Goal: Check status: Check status

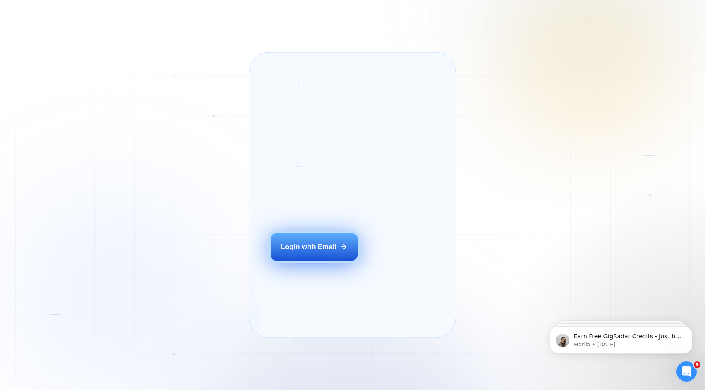
click at [322, 252] on button "Login with Email" at bounding box center [314, 246] width 87 height 27
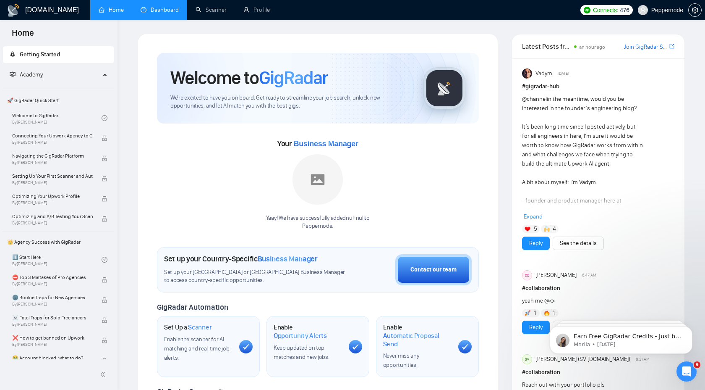
click at [163, 11] on link "Dashboard" at bounding box center [160, 9] width 38 height 7
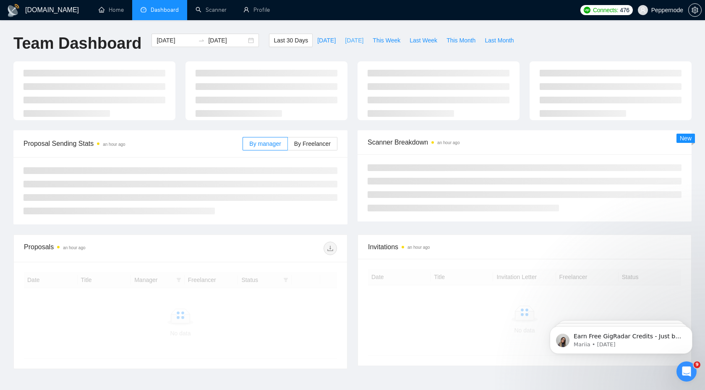
click at [345, 38] on span "[DATE]" at bounding box center [354, 40] width 18 height 9
type input "2025-09-28"
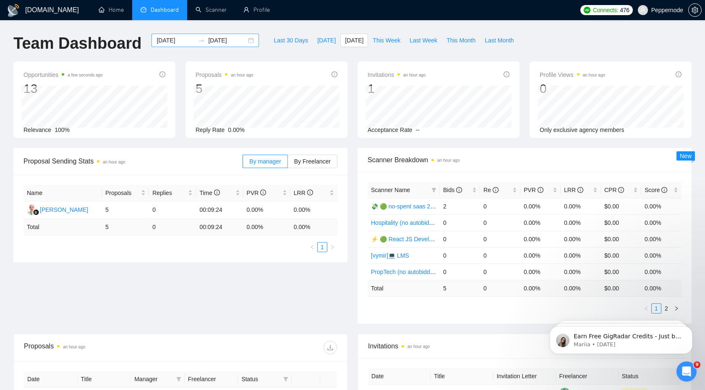
click at [243, 42] on div "2025-09-28 2025-09-28" at bounding box center [205, 40] width 107 height 13
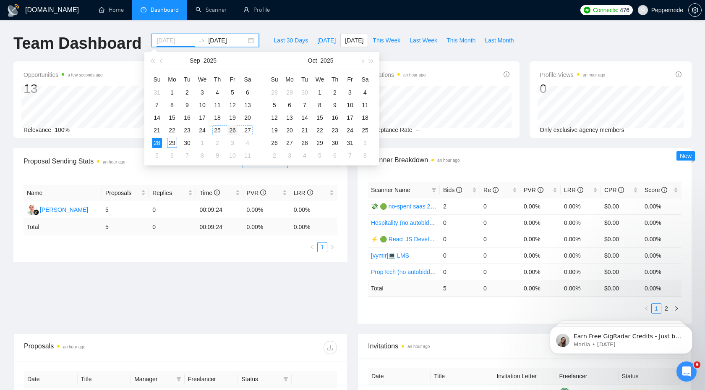
type input "2025-09-26"
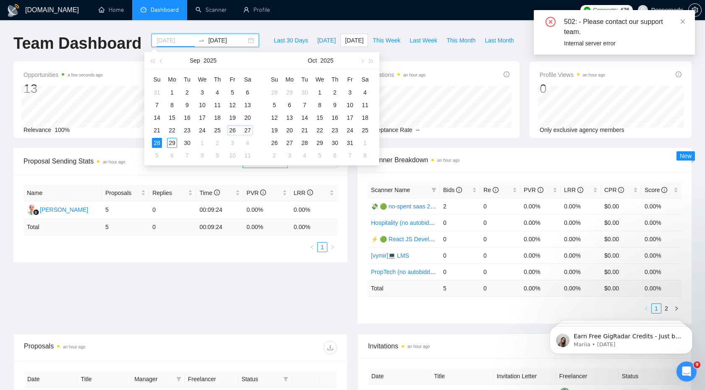
click at [229, 129] on div "26" at bounding box center [233, 130] width 10 height 10
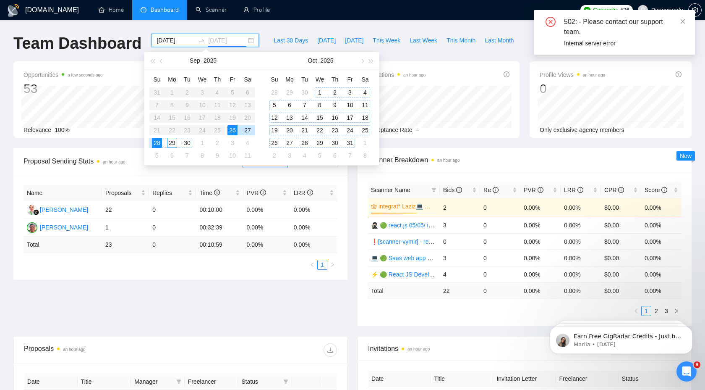
type input "2025-09-28"
click at [412, 53] on div "Last 30 Days Today Yesterday This Week Last Week This Month Last Month" at bounding box center [393, 48] width 259 height 28
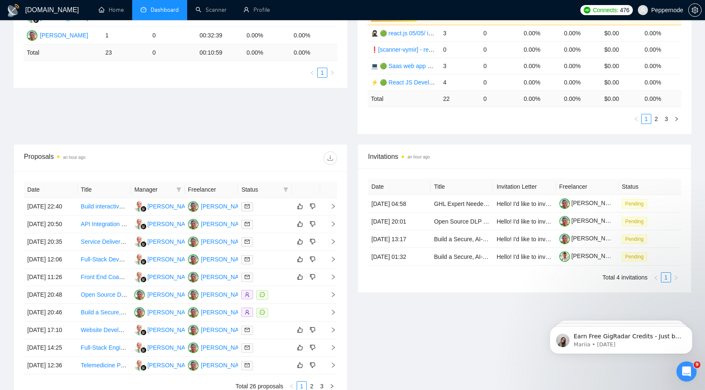
scroll to position [216, 0]
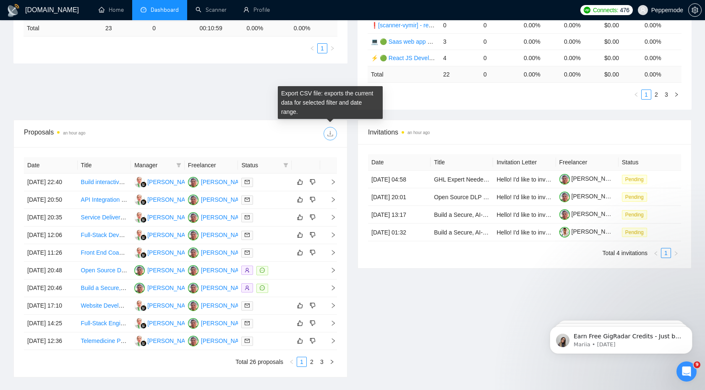
click at [333, 133] on icon "download" at bounding box center [330, 133] width 7 height 7
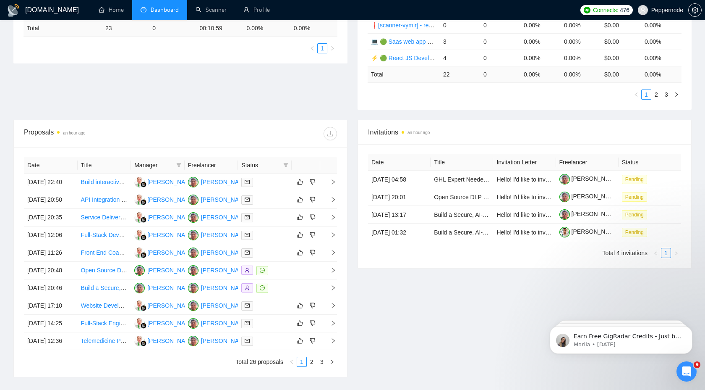
scroll to position [0, 0]
